Goal: Obtain resource: Obtain resource

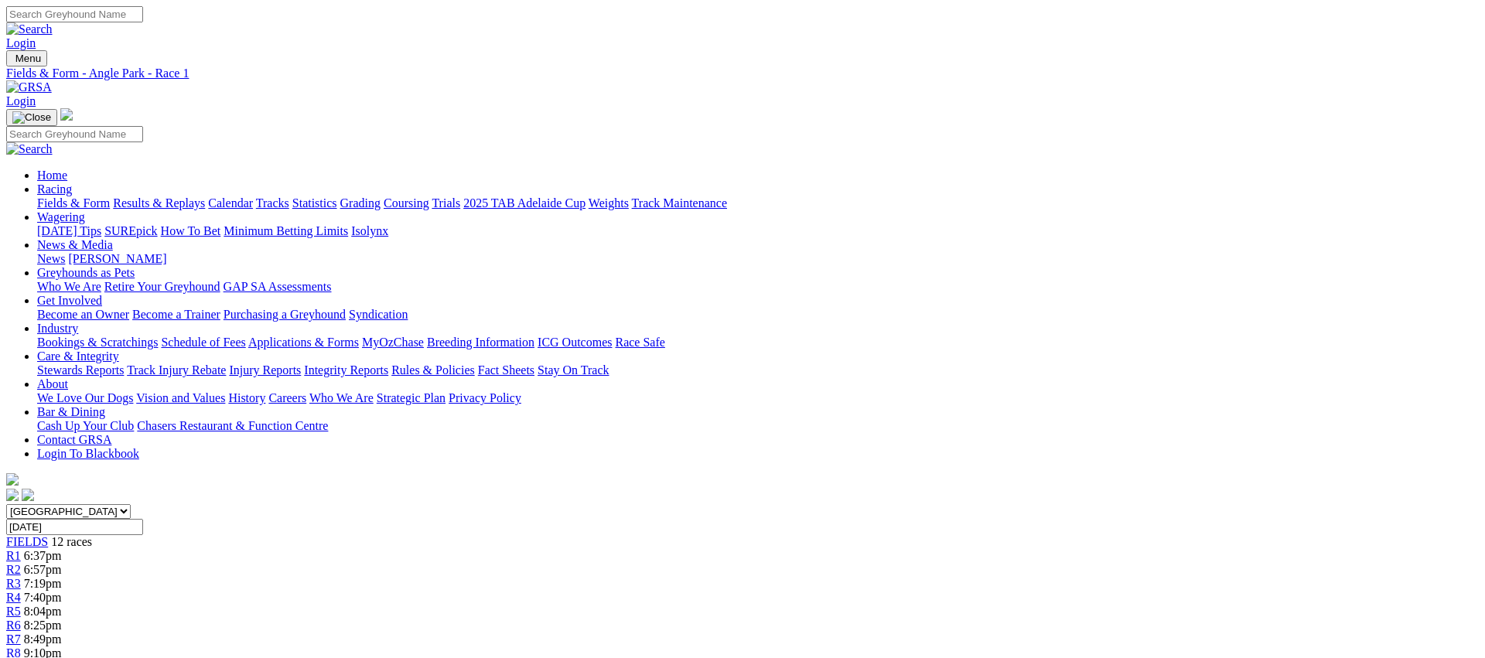
click at [110, 197] on link "Fields & Form" at bounding box center [73, 203] width 73 height 13
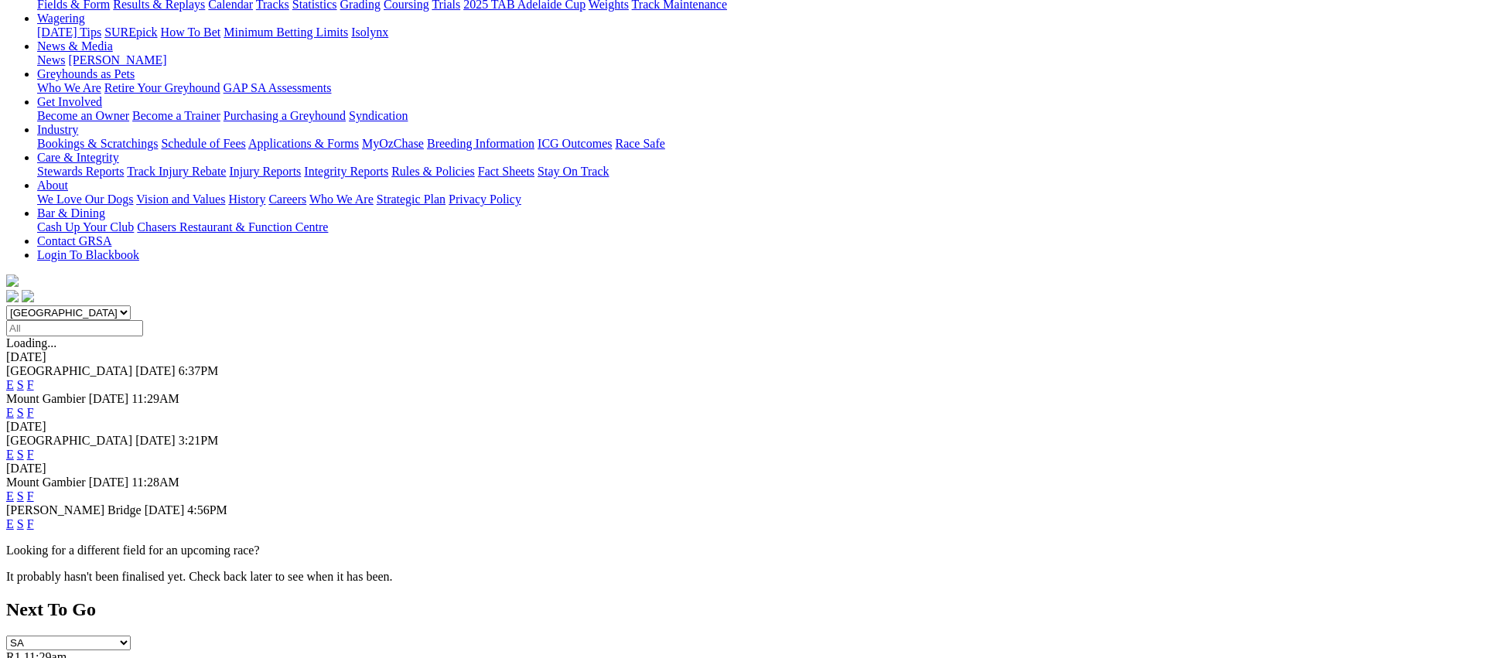
scroll to position [198, 0]
click at [34, 518] on link "F" at bounding box center [30, 524] width 7 height 13
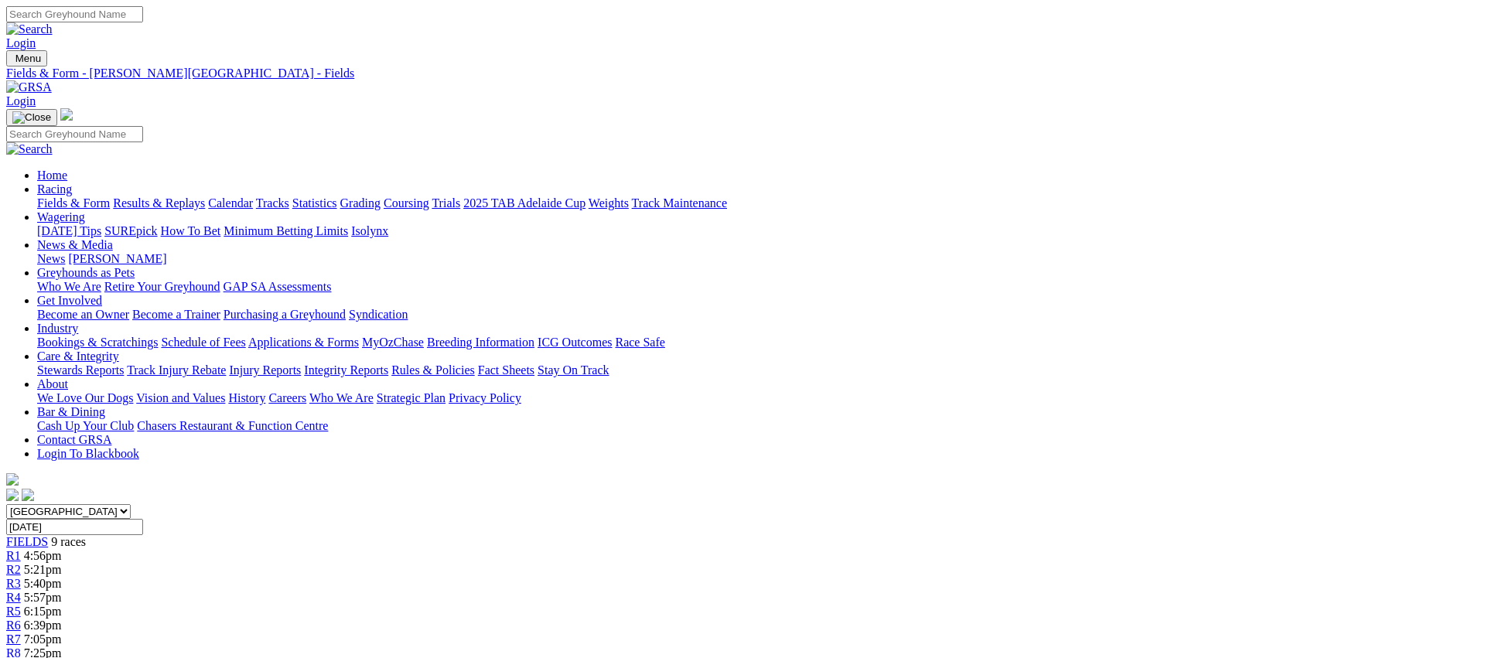
click at [110, 197] on link "Fields & Form" at bounding box center [73, 203] width 73 height 13
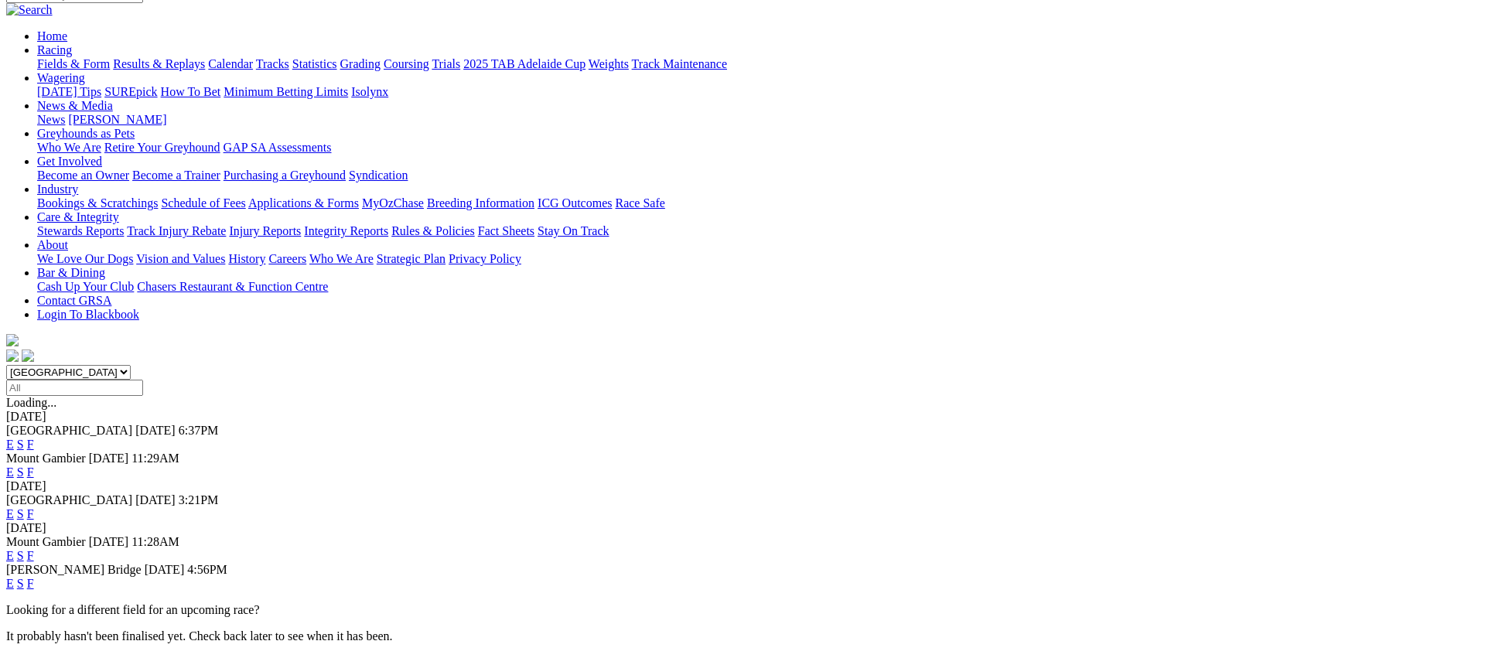
scroll to position [140, 0]
click at [14, 576] on link "E" at bounding box center [10, 582] width 8 height 13
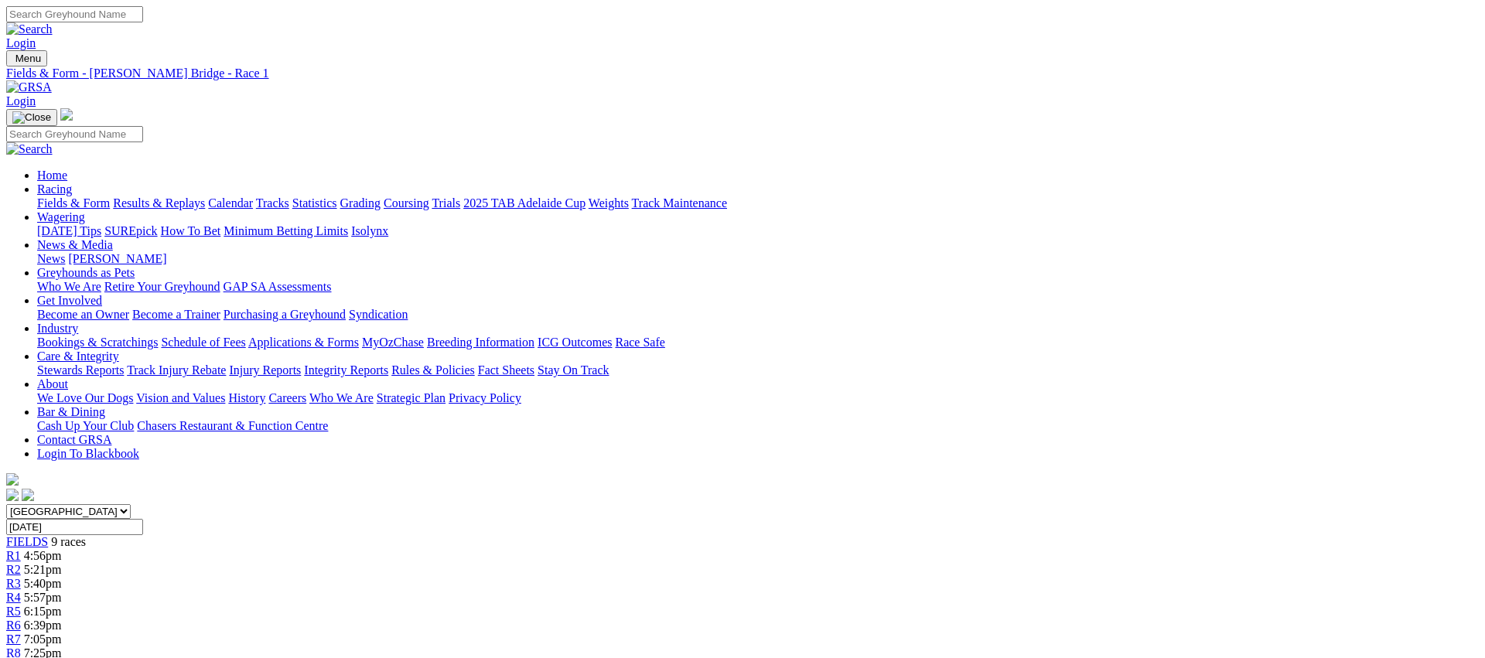
click at [110, 197] on link "Fields & Form" at bounding box center [73, 203] width 73 height 13
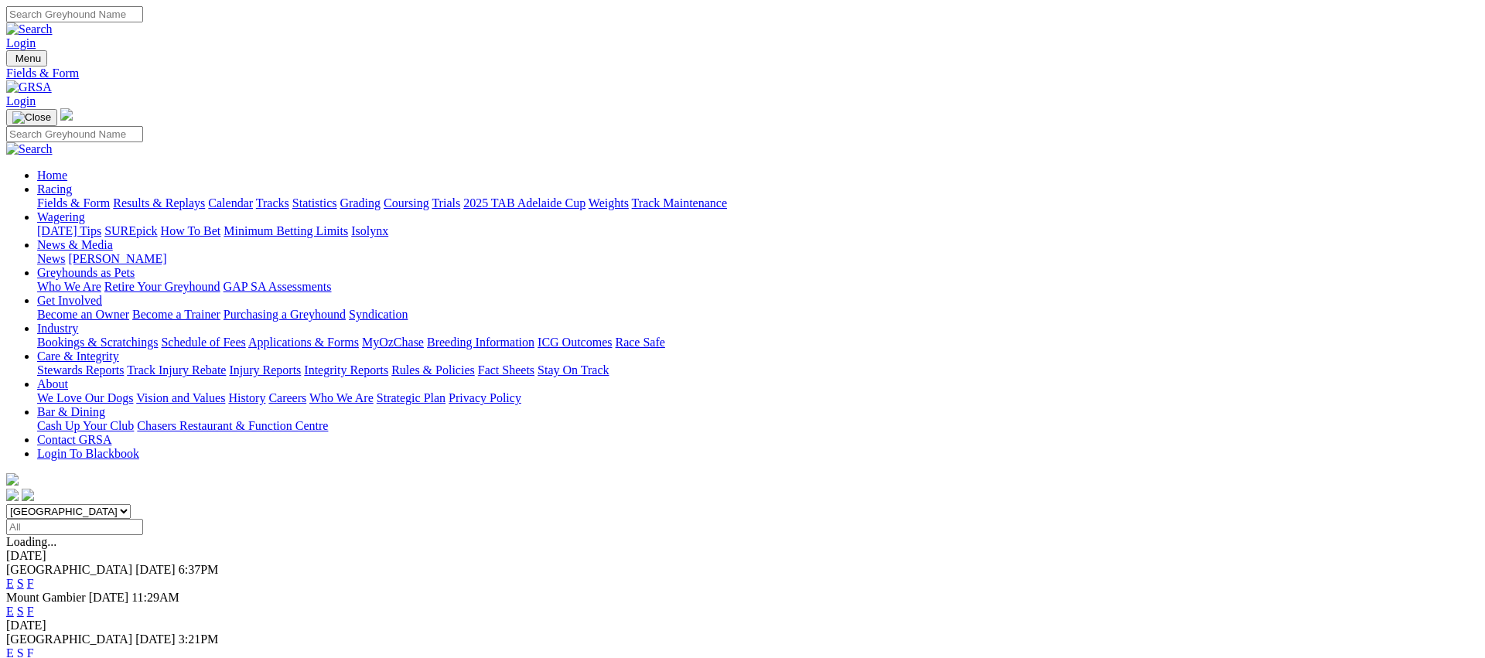
click at [14, 605] on link "E" at bounding box center [10, 611] width 8 height 13
